Goal: Task Accomplishment & Management: Complete application form

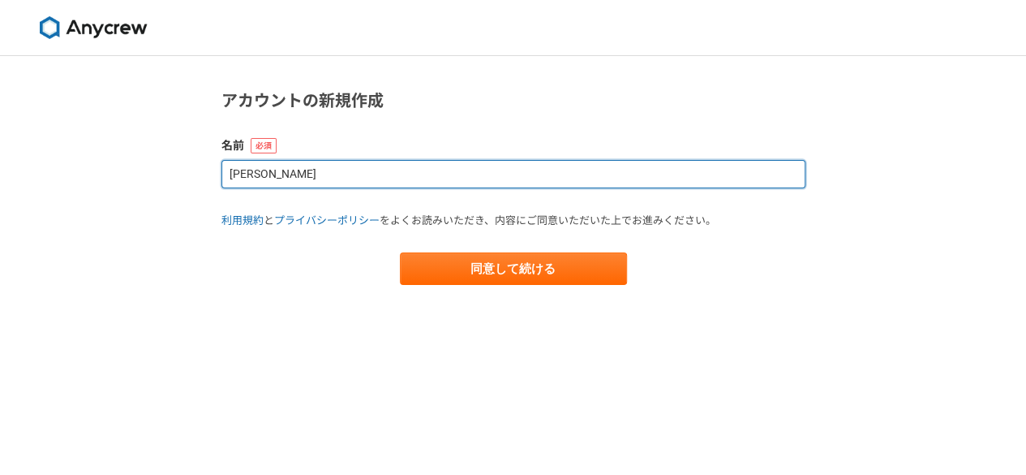
drag, startPoint x: 312, startPoint y: 181, endPoint x: 124, endPoint y: 127, distance: 195.6
click at [124, 127] on div "アカウントの新規作成 名前 Kozi Hirano 利用規約 と プライバシーポリシー をよくお読みいただき、内容にご同意いただいた上でお進みください。 同意…" at bounding box center [513, 265] width 1026 height 419
paste input "schwark"
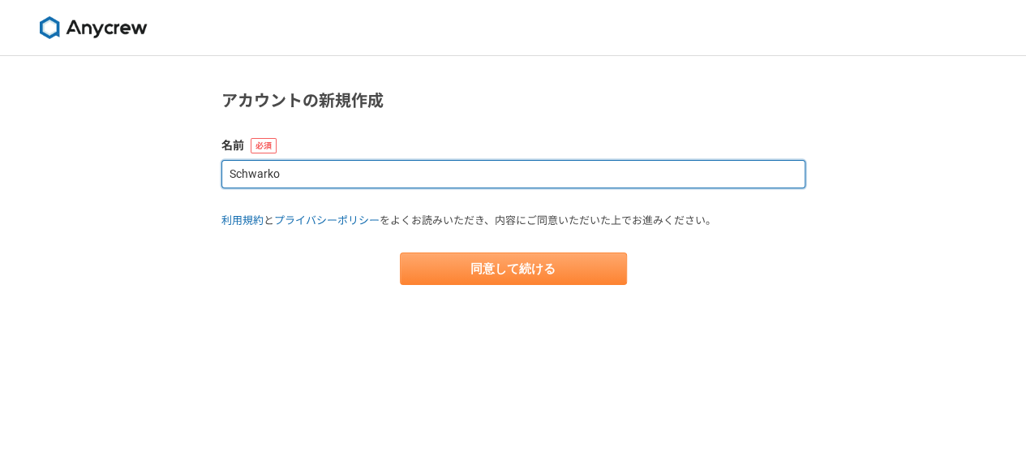
type input "Schwarko"
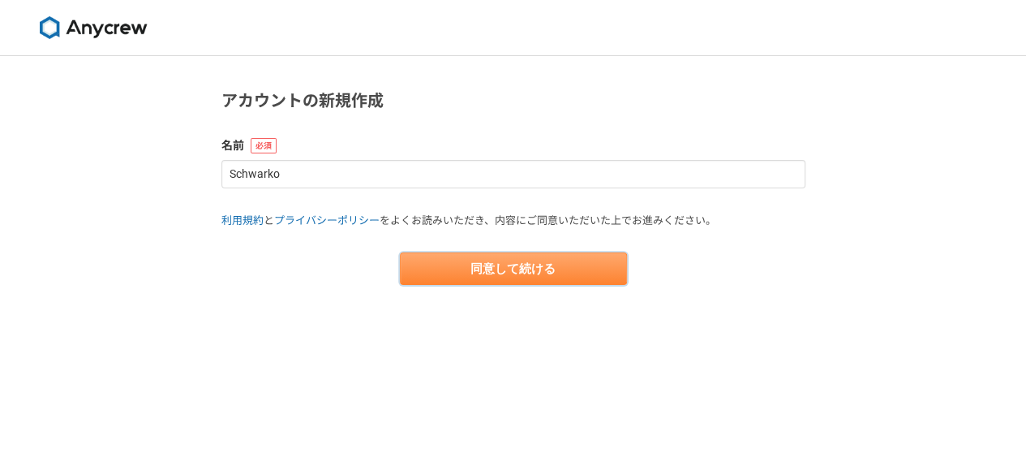
click at [552, 272] on button "同意して続ける" at bounding box center [513, 268] width 227 height 32
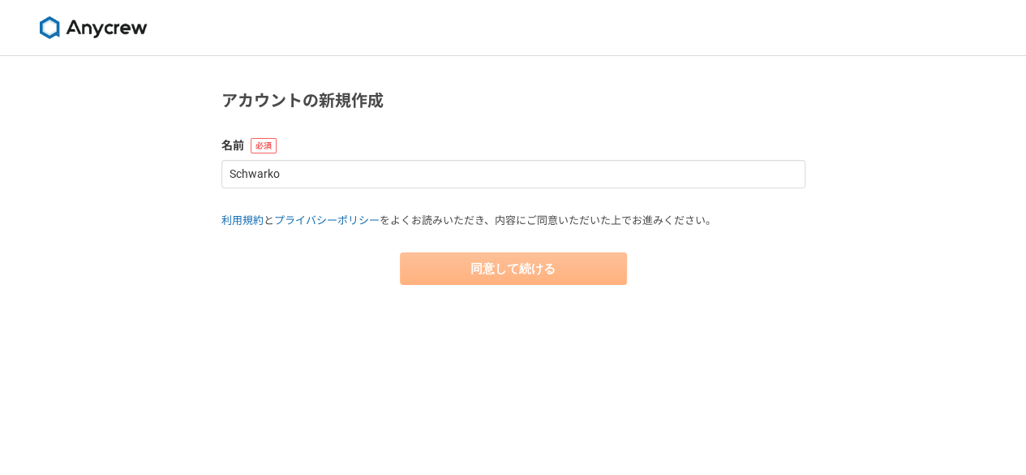
select select "13"
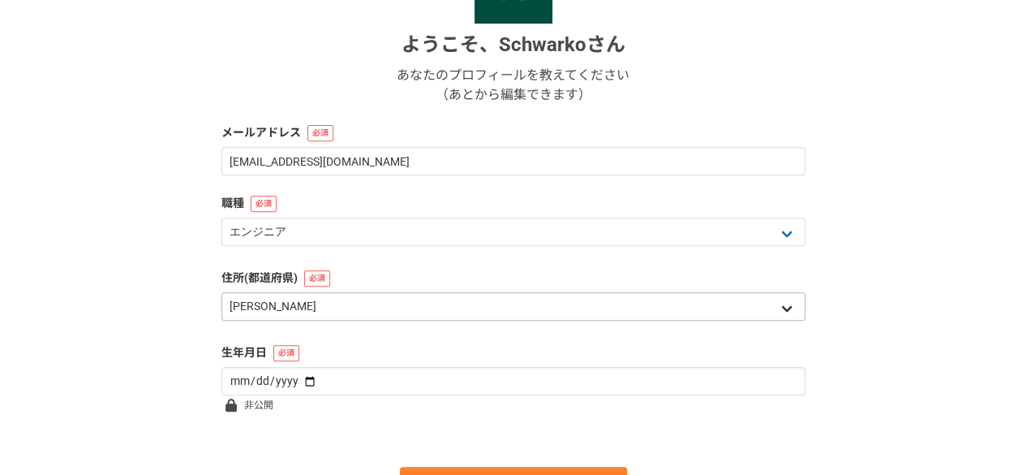
scroll to position [324, 0]
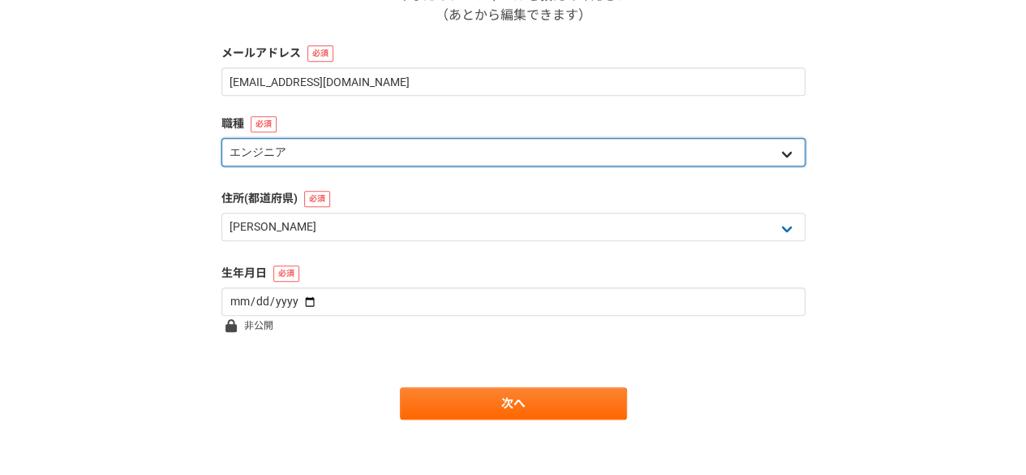
click at [399, 152] on select "エンジニア デザイナー ライター 営業 マーケティング 企画・事業開発 バックオフィス その他" at bounding box center [513, 152] width 584 height 28
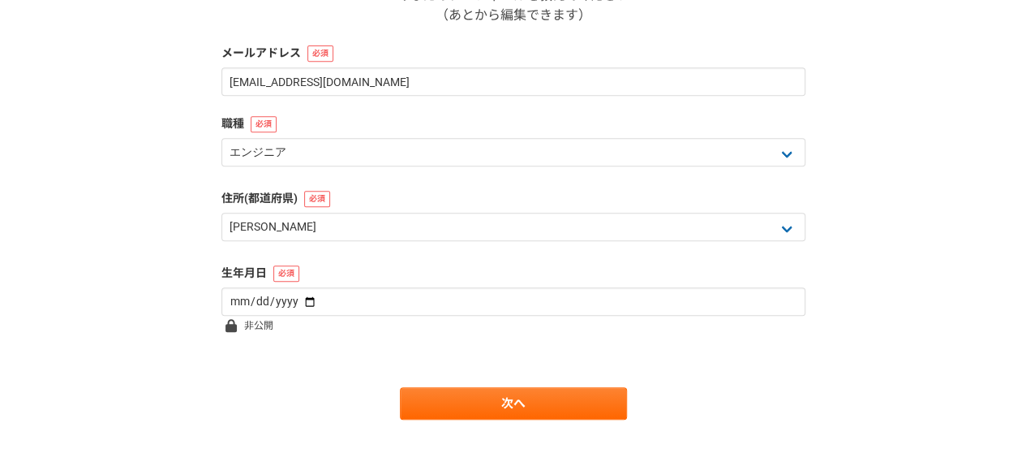
click at [128, 195] on div "1 2 3 4 5 6 基本情報 ようこそ、 Schwarko さん あなたのプロフィールを教えてください （あとから編集できます） メールアドレス schw…" at bounding box center [513, 108] width 1026 height 753
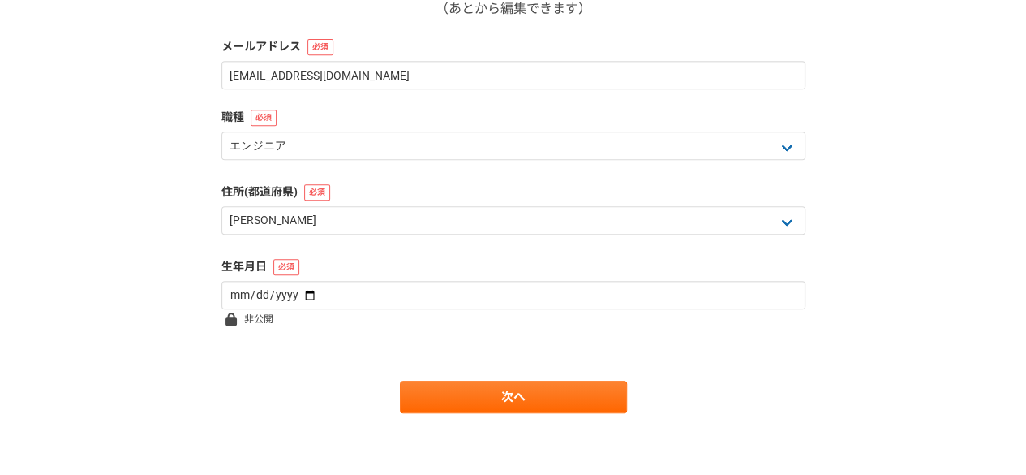
scroll to position [333, 0]
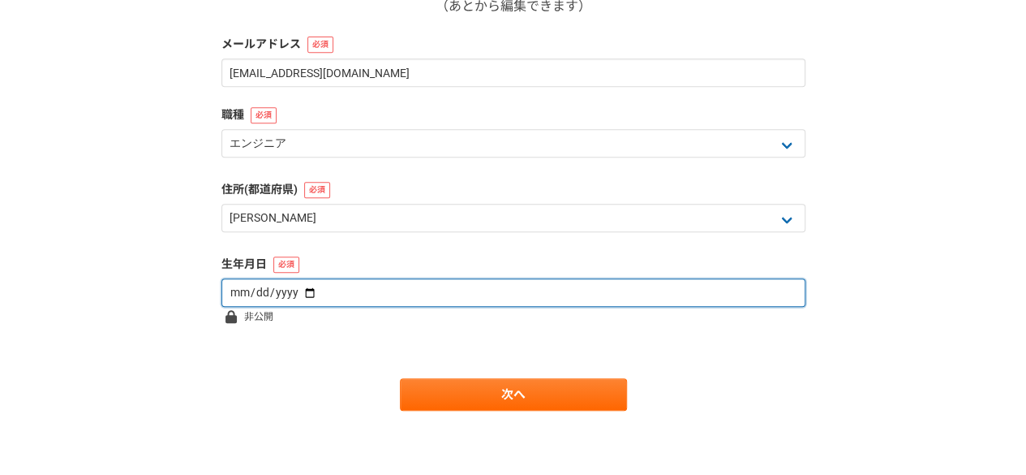
click at [324, 294] on input "date" at bounding box center [513, 292] width 584 height 28
click at [237, 293] on input "date" at bounding box center [513, 292] width 584 height 28
click at [302, 295] on input "date" at bounding box center [513, 292] width 584 height 28
type input "1981-06-02"
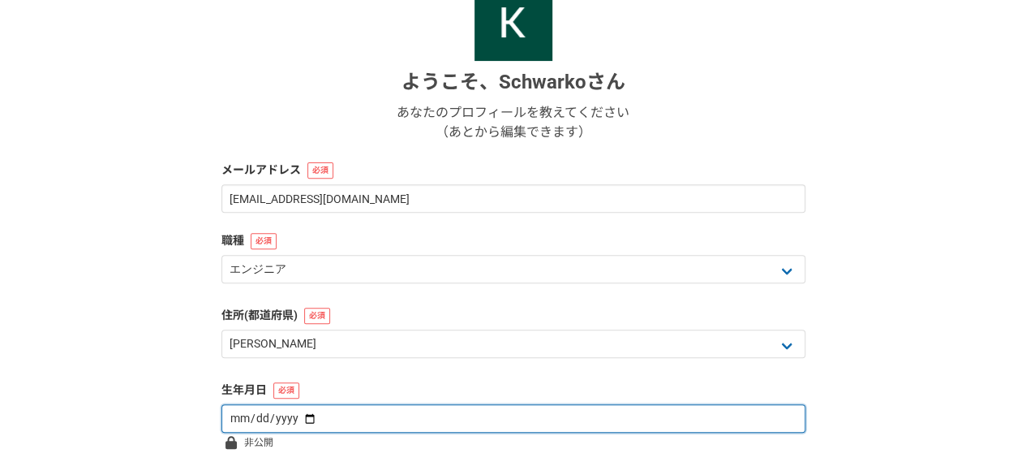
scroll to position [243, 0]
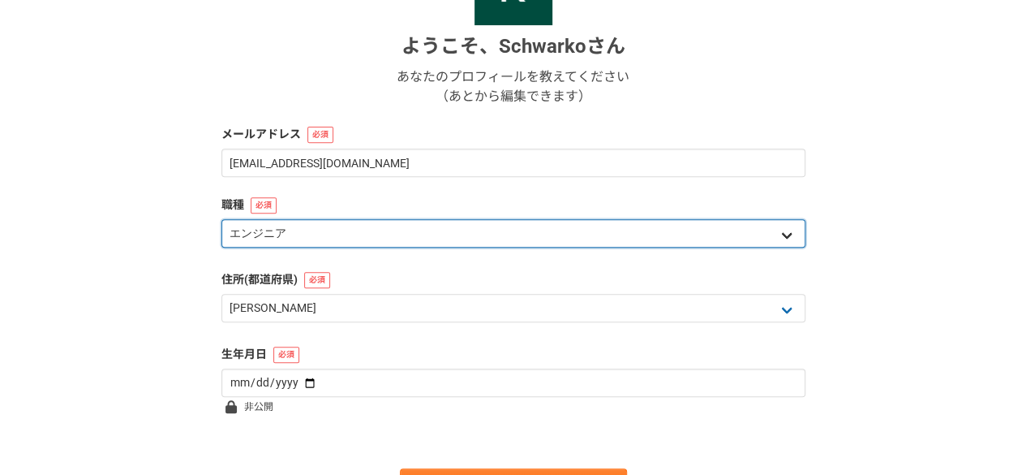
click at [331, 242] on select "エンジニア デザイナー ライター 営業 マーケティング 企画・事業開発 バックオフィス その他" at bounding box center [513, 233] width 584 height 28
select select "7"
click at [221, 219] on select "エンジニア デザイナー ライター 営業 マーケティング 企画・事業開発 バックオフィス その他" at bounding box center [513, 233] width 584 height 28
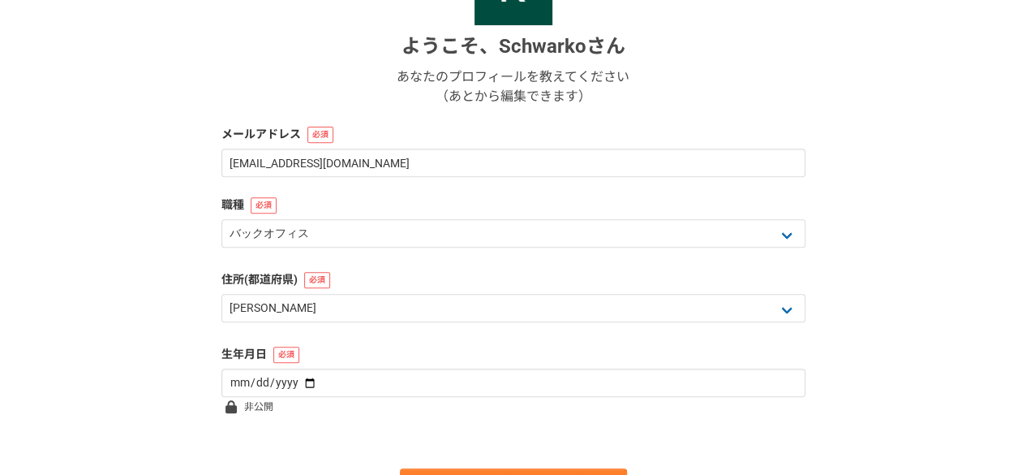
click at [46, 283] on div "1 2 3 4 5 6 基本情報 ようこそ、 Schwarko さん あなたのプロフィールを教えてください （あとから編集できます） メールアドレス schw…" at bounding box center [513, 189] width 1026 height 753
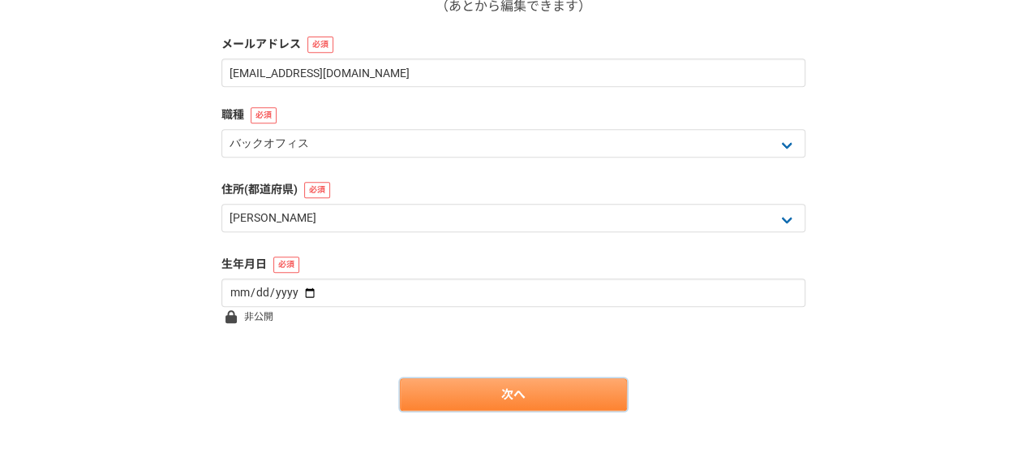
click at [511, 397] on link "次へ" at bounding box center [513, 394] width 227 height 32
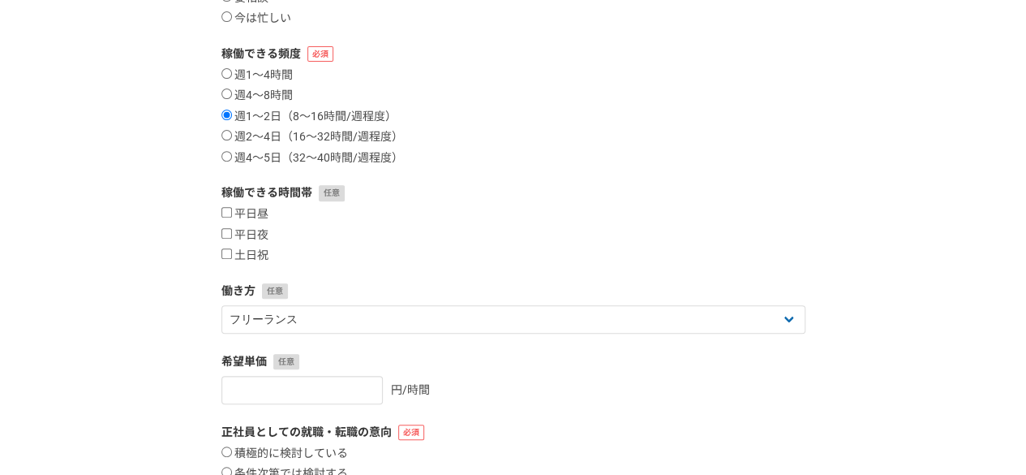
scroll to position [324, 0]
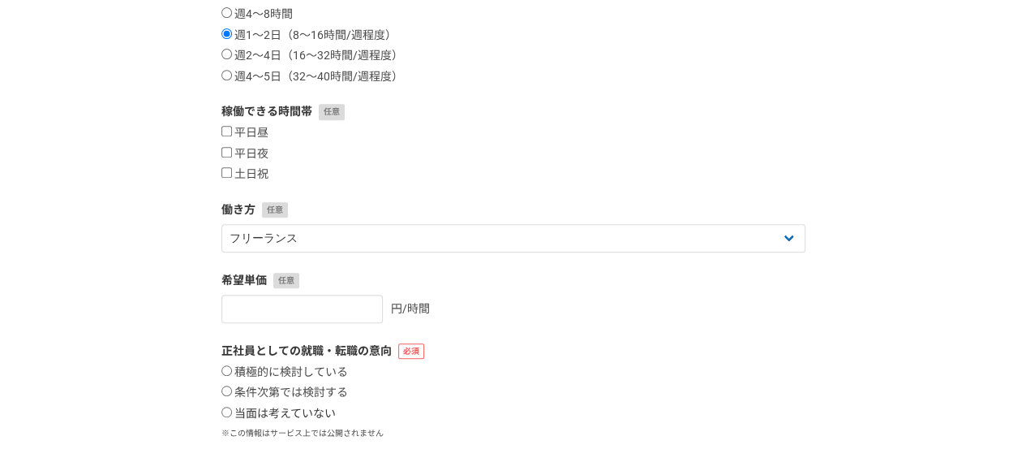
click at [229, 408] on input "当面は考えていない" at bounding box center [226, 411] width 11 height 11
radio input "true"
click at [289, 316] on input "number" at bounding box center [301, 308] width 161 height 28
type input "3000"
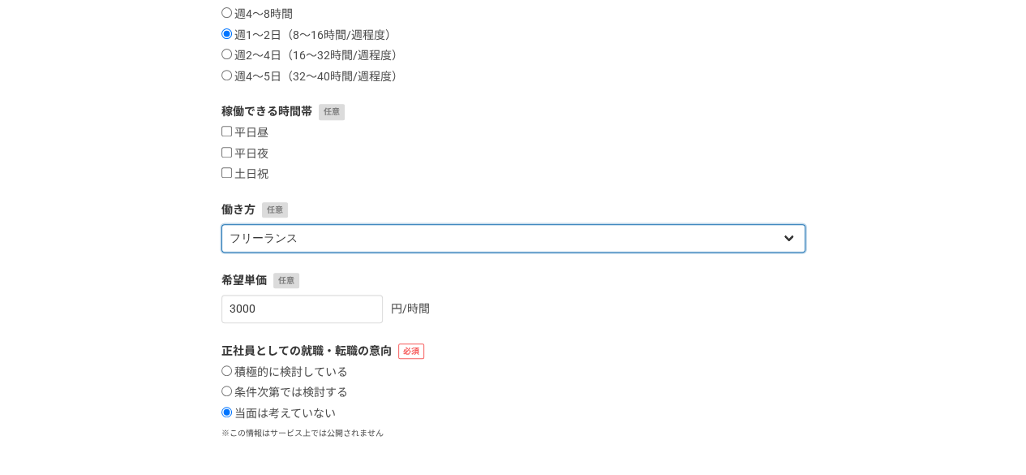
click at [354, 227] on select "フリーランス 副業 その他" at bounding box center [513, 238] width 584 height 28
click at [221, 224] on select "フリーランス 副業 その他" at bounding box center [513, 238] width 584 height 28
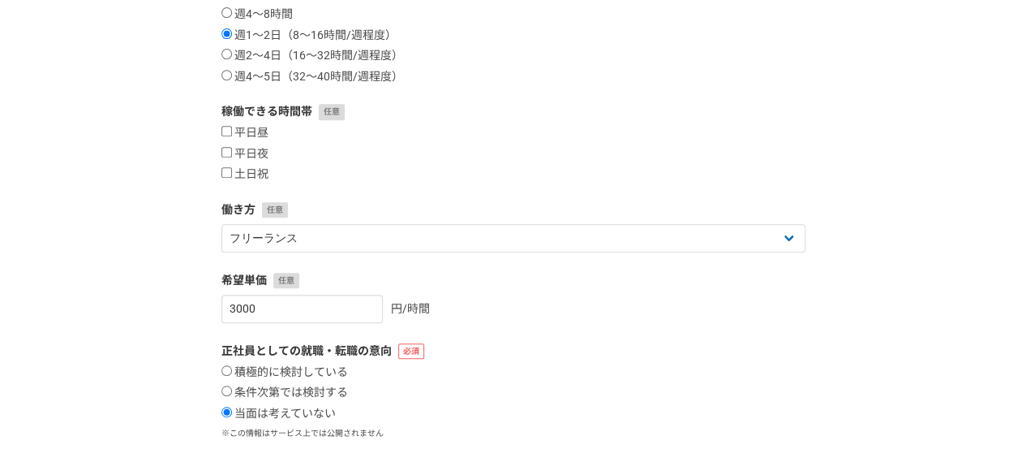
click at [156, 233] on div "1 2 3 4 5 6 案件への意欲・稼働頻度 案件への意欲 是非受けたい 要相談 今は忙しい 稼働できる頻度 週1〜4時間 週4〜8時間 週1〜2日（8〜1…" at bounding box center [513, 160] width 1026 height 857
click at [223, 132] on input "平日昼" at bounding box center [226, 131] width 11 height 11
checkbox input "true"
click at [221, 150] on input "平日夜" at bounding box center [226, 152] width 11 height 11
checkbox input "true"
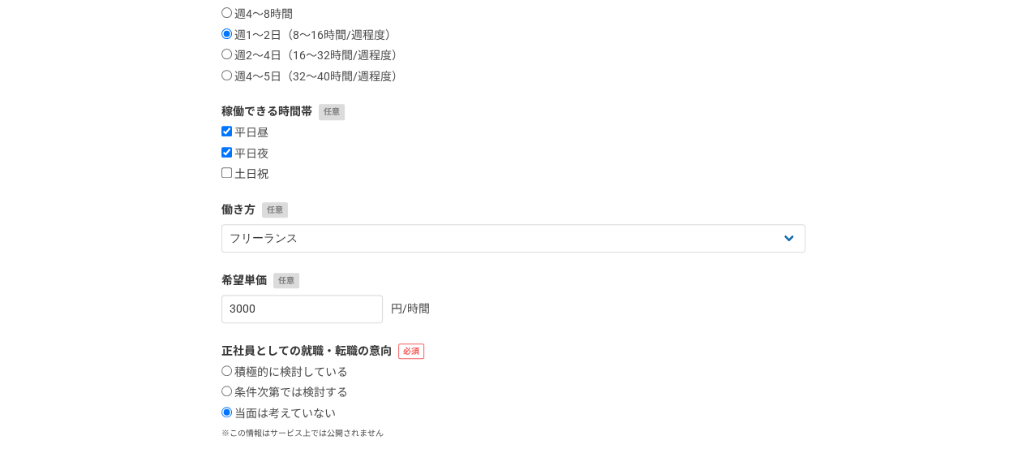
click at [221, 169] on input "土日祝" at bounding box center [226, 172] width 11 height 11
checkbox input "true"
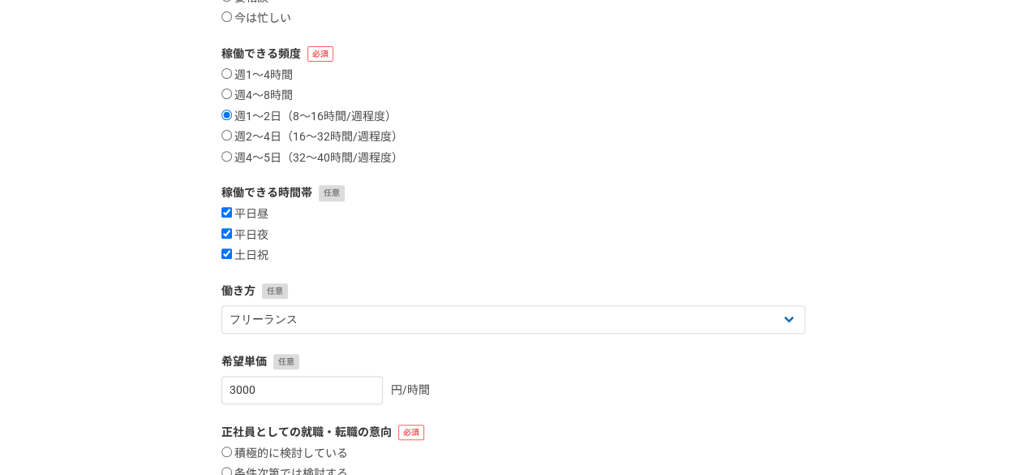
scroll to position [162, 0]
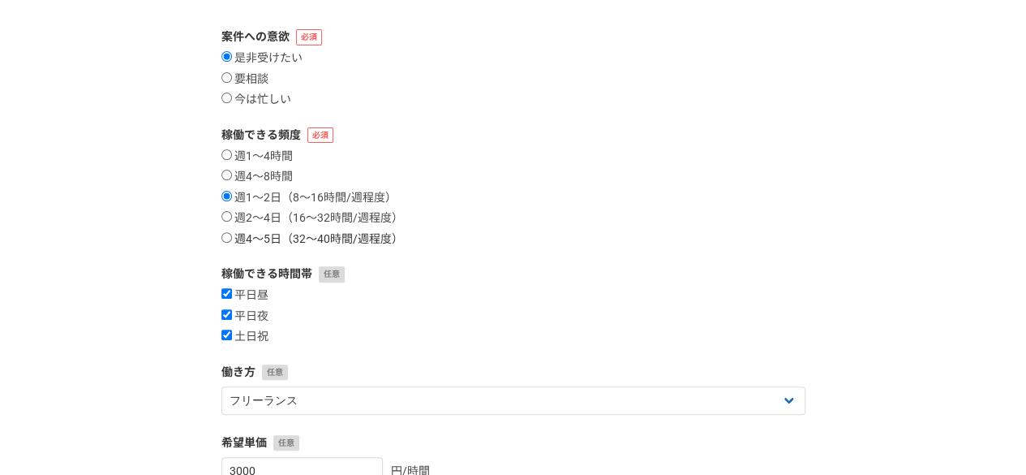
click at [228, 237] on input "週4〜5日（32〜40時間/週程度）" at bounding box center [226, 237] width 11 height 11
radio input "true"
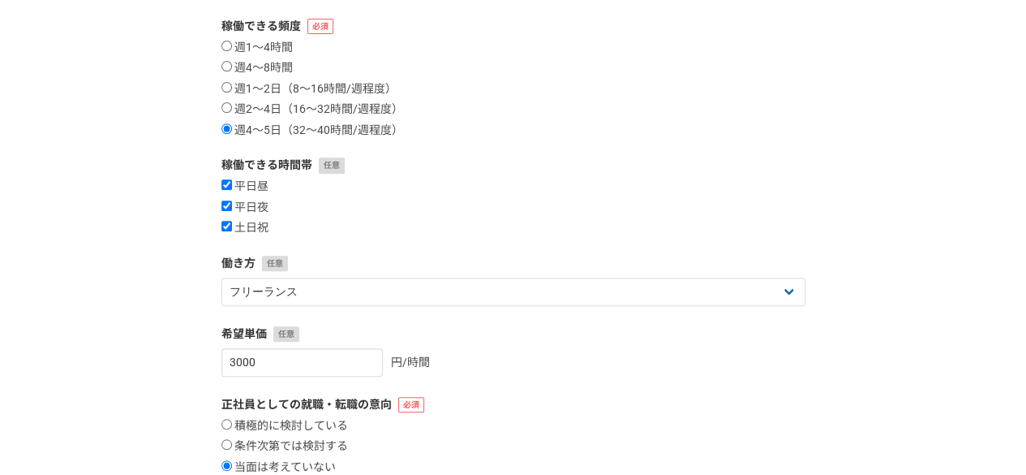
scroll to position [437, 0]
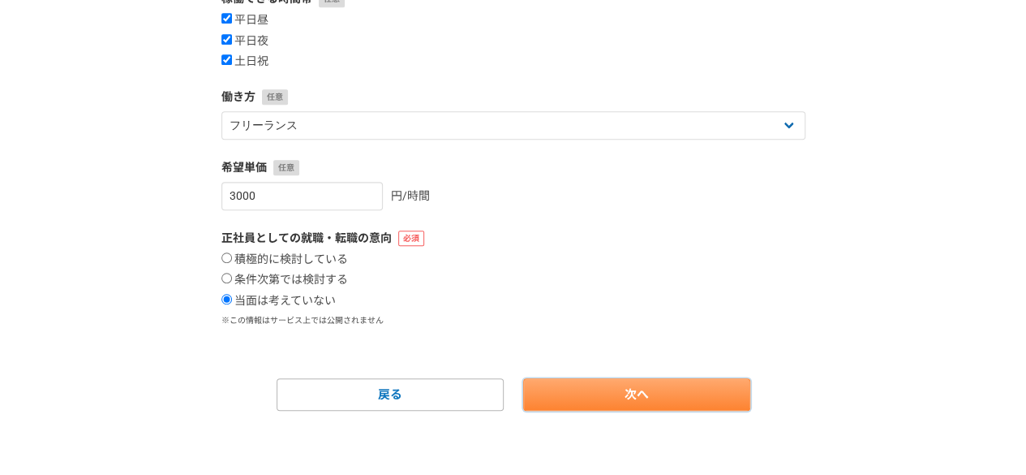
click at [587, 405] on link "次へ" at bounding box center [636, 394] width 227 height 32
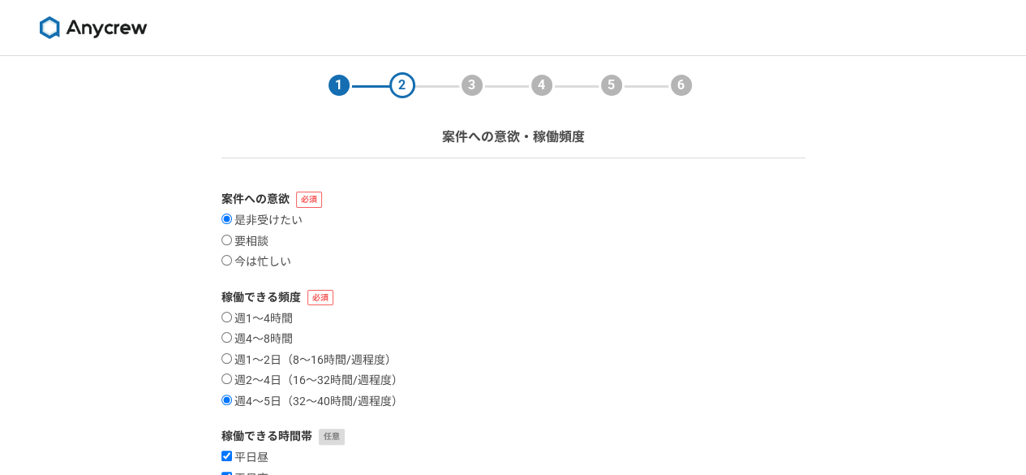
select select
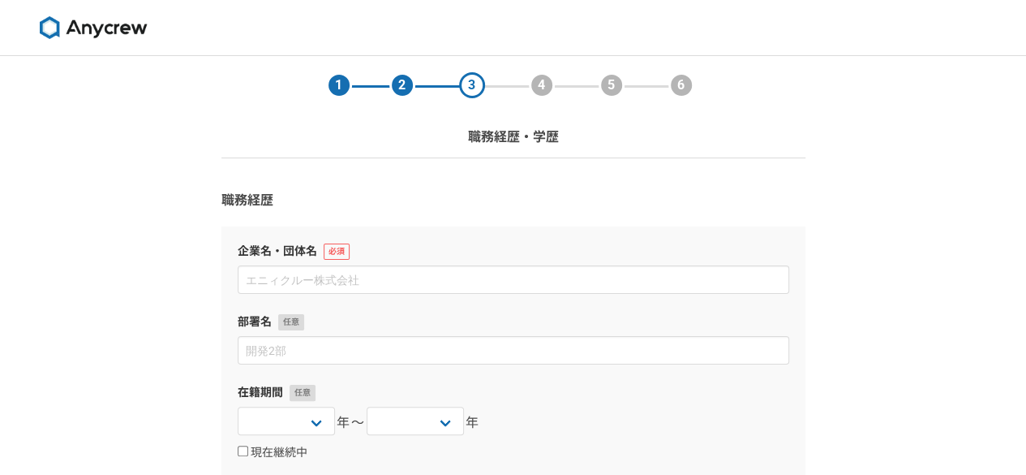
scroll to position [81, 0]
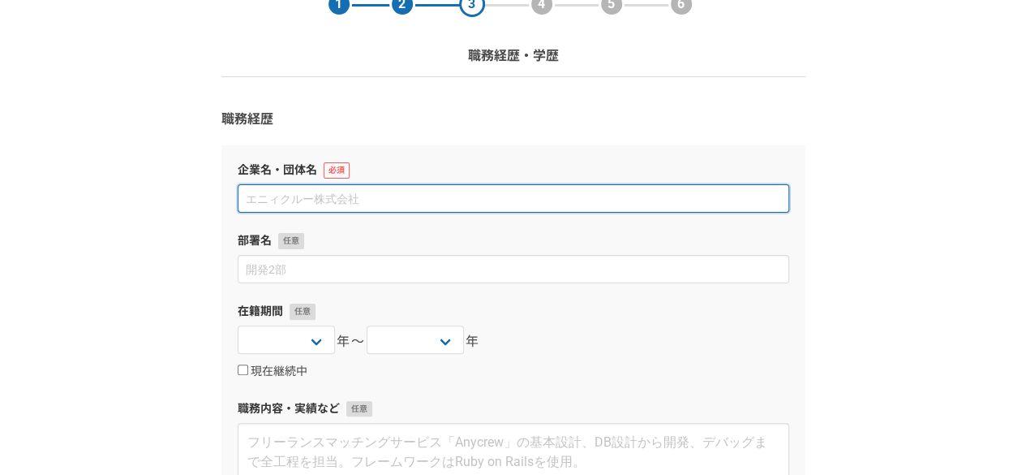
click at [309, 204] on input at bounding box center [514, 198] width 552 height 28
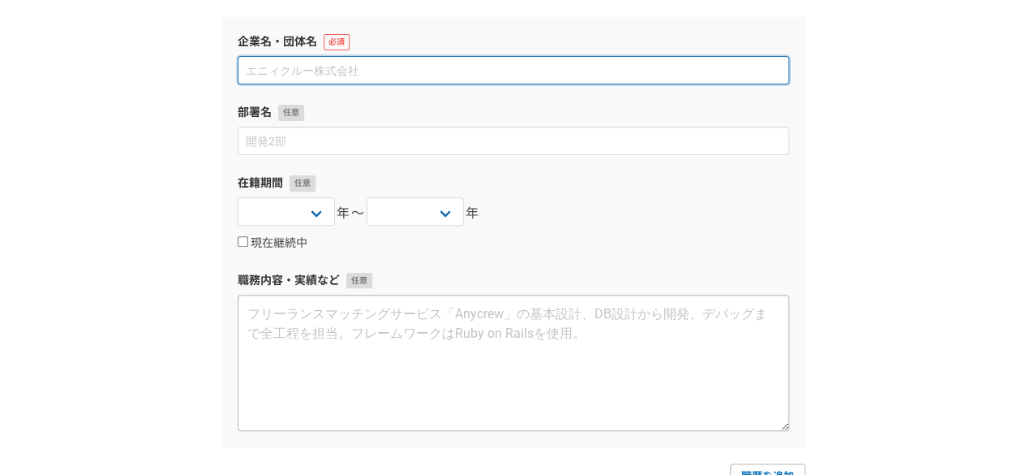
scroll to position [406, 0]
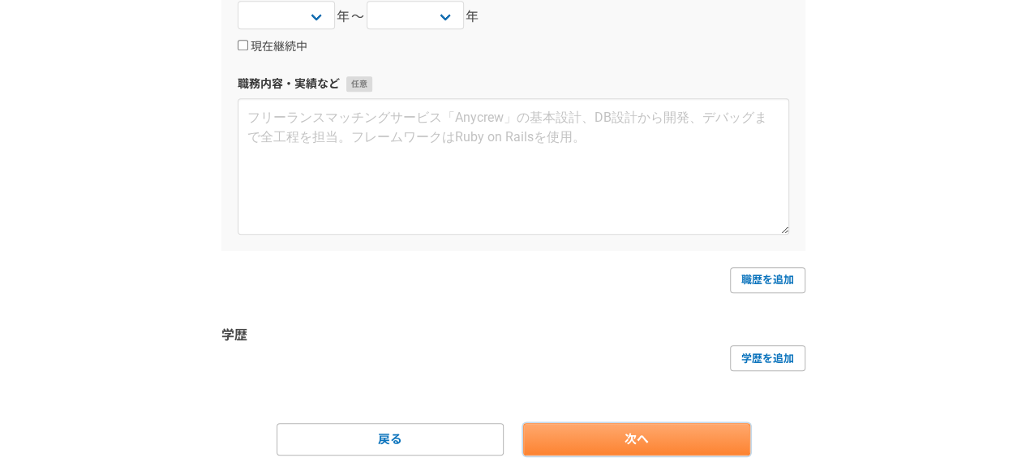
click at [689, 440] on link "次へ" at bounding box center [636, 439] width 227 height 32
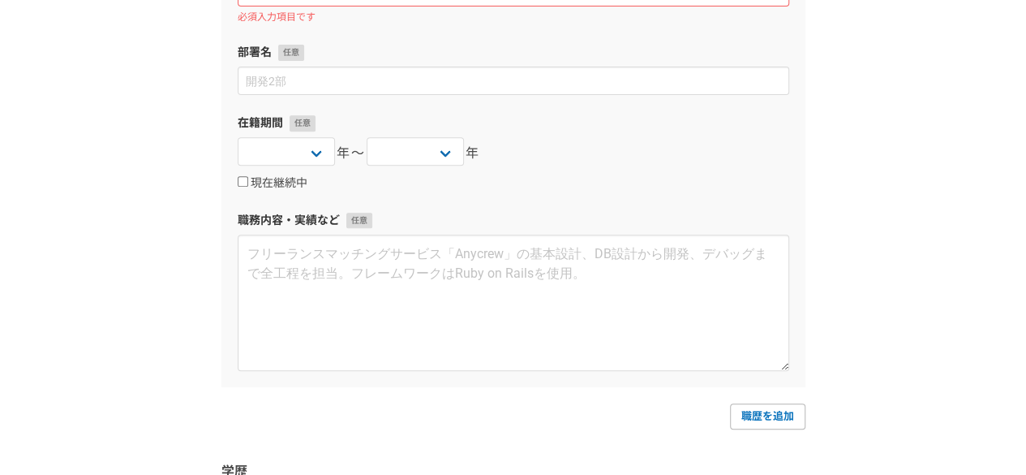
scroll to position [99, 0]
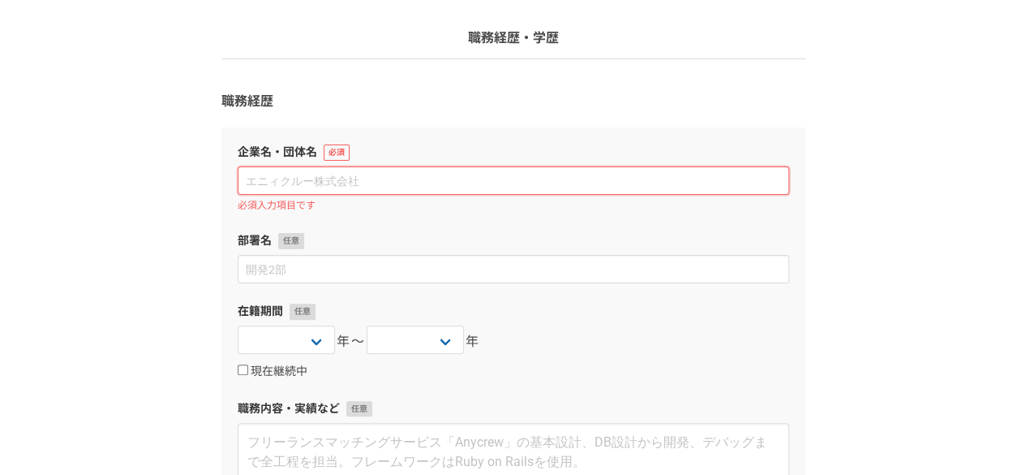
click at [397, 183] on input at bounding box center [514, 180] width 552 height 28
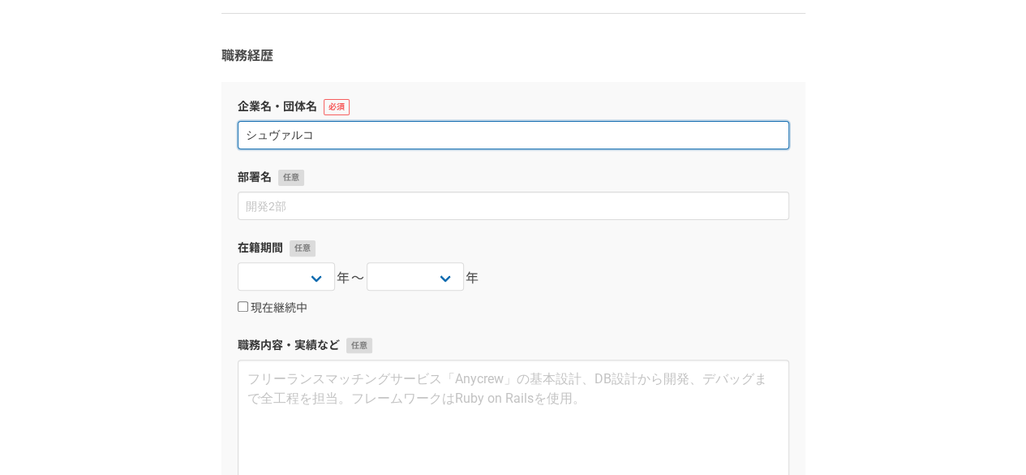
scroll to position [449, 0]
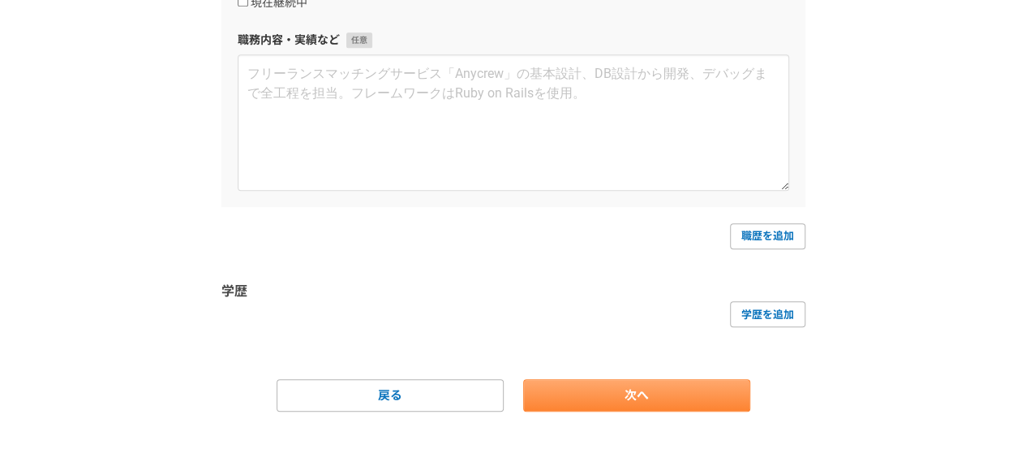
type input "シュヴァルコ"
click at [598, 388] on link "次へ" at bounding box center [636, 395] width 227 height 32
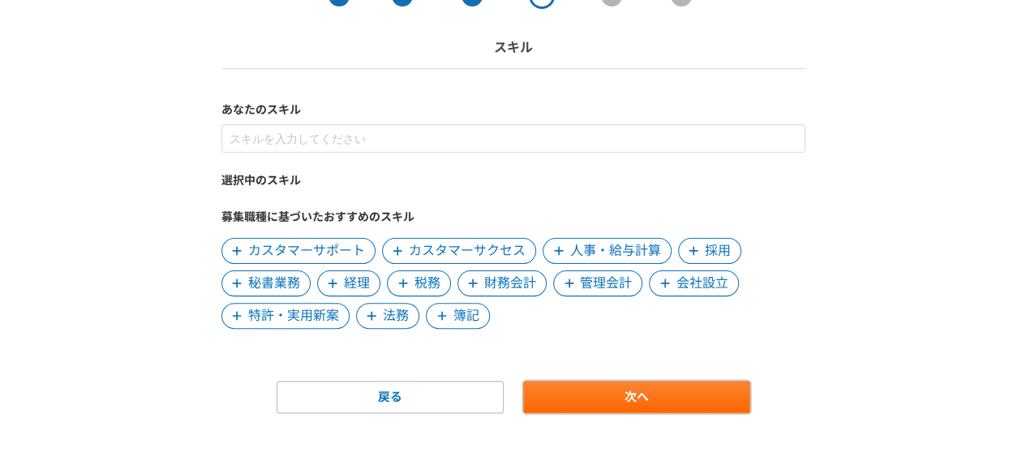
scroll to position [92, 0]
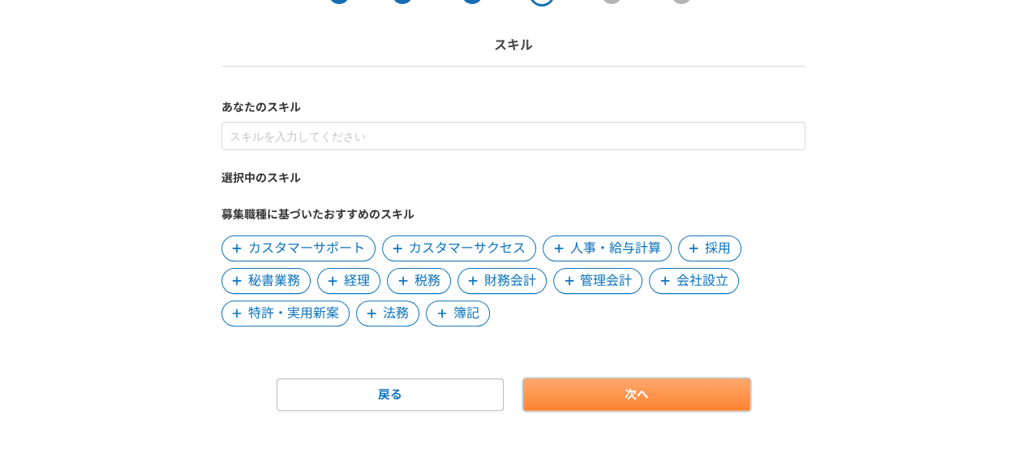
click at [662, 405] on link "次へ" at bounding box center [636, 394] width 227 height 32
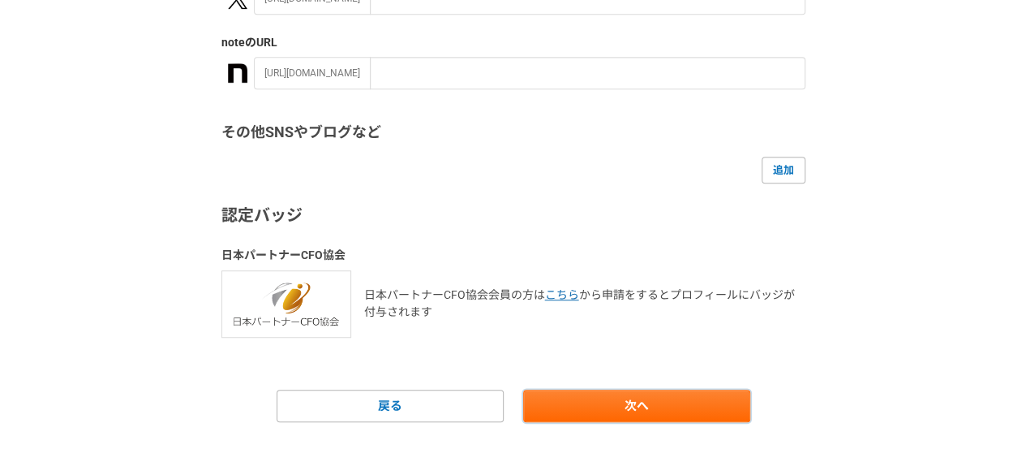
scroll to position [416, 0]
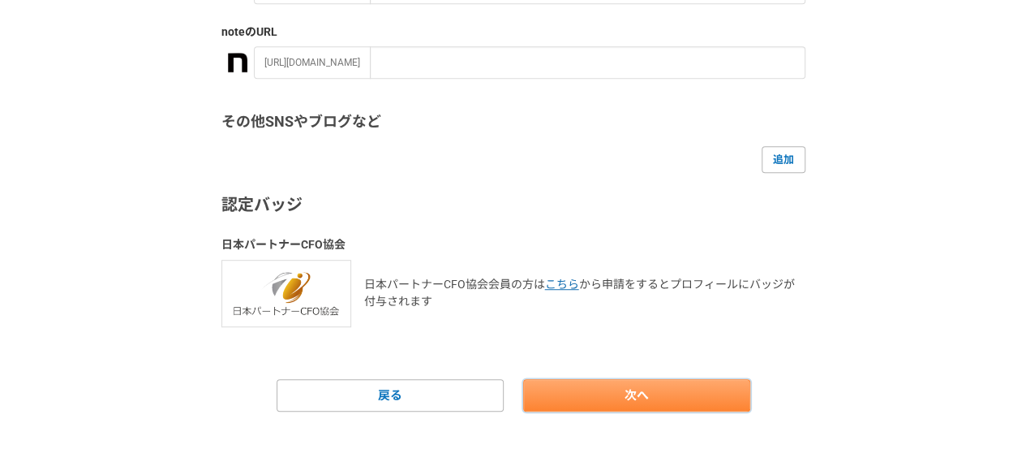
click at [676, 393] on link "次へ" at bounding box center [636, 395] width 227 height 32
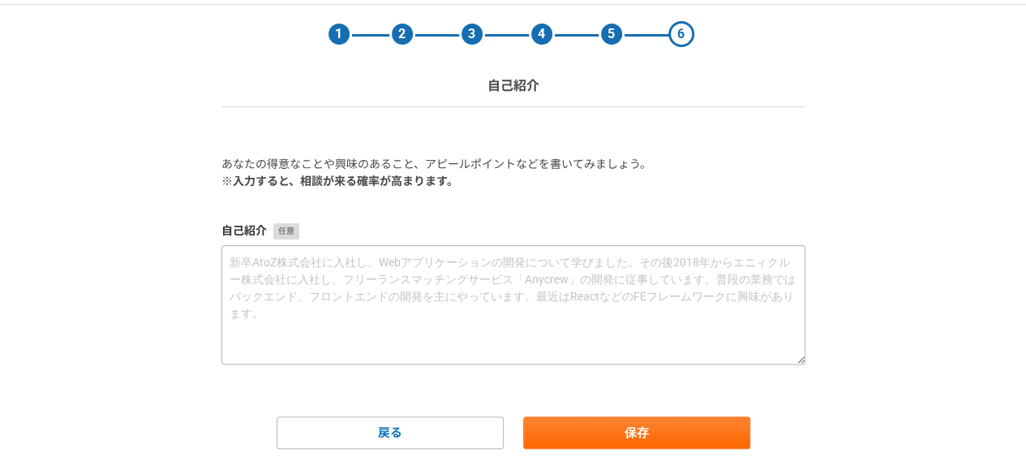
scroll to position [89, 0]
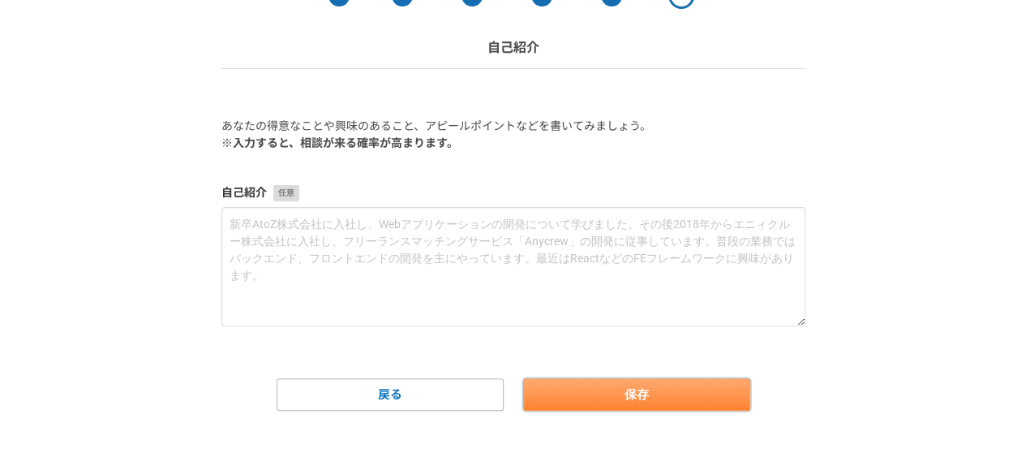
click at [646, 388] on button "保存" at bounding box center [636, 394] width 227 height 32
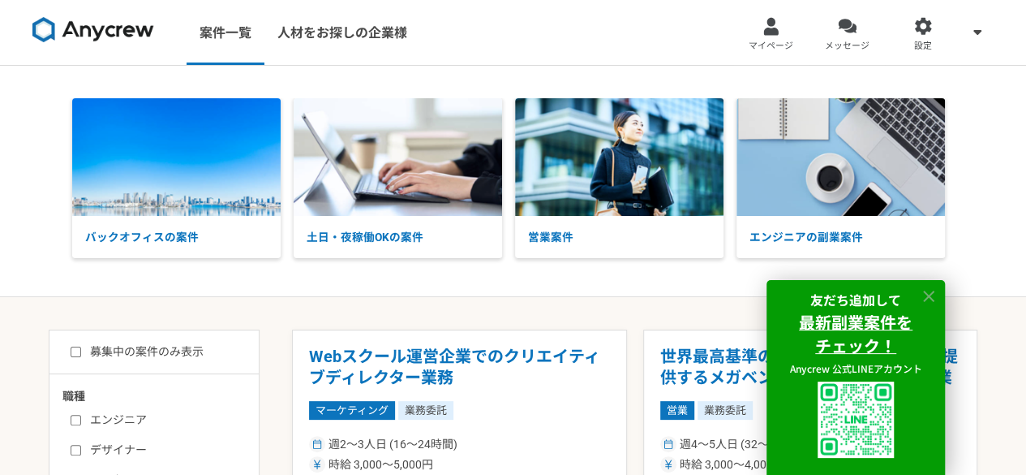
click at [930, 293] on icon at bounding box center [928, 295] width 11 height 11
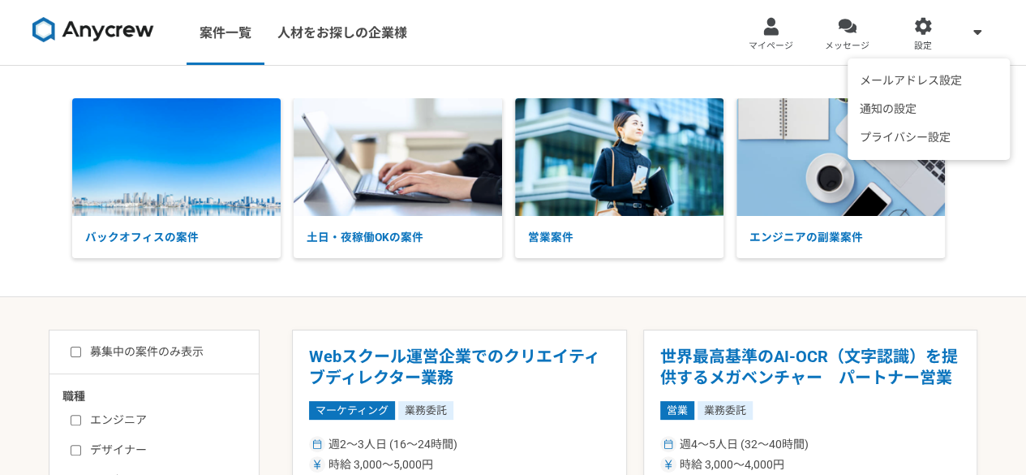
click at [973, 25] on icon at bounding box center [977, 31] width 8 height 13
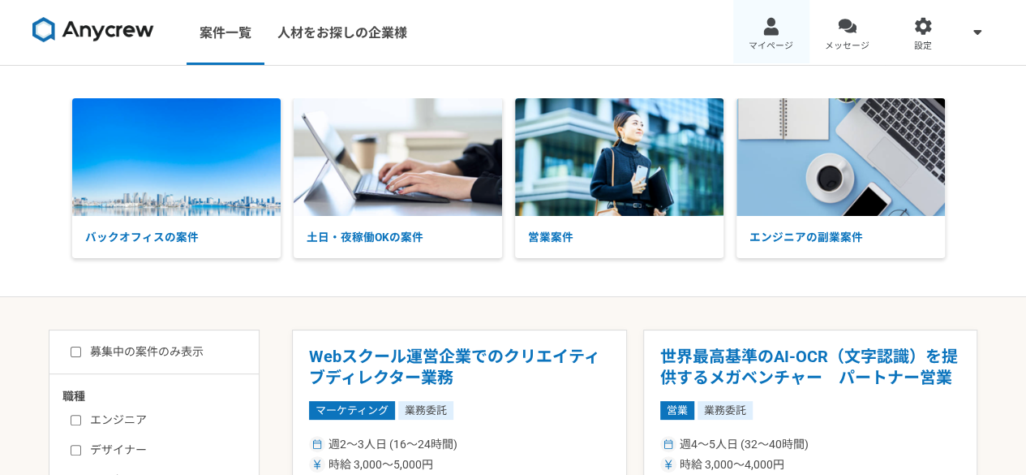
click at [777, 33] on div at bounding box center [771, 26] width 19 height 19
